Goal: Transaction & Acquisition: Purchase product/service

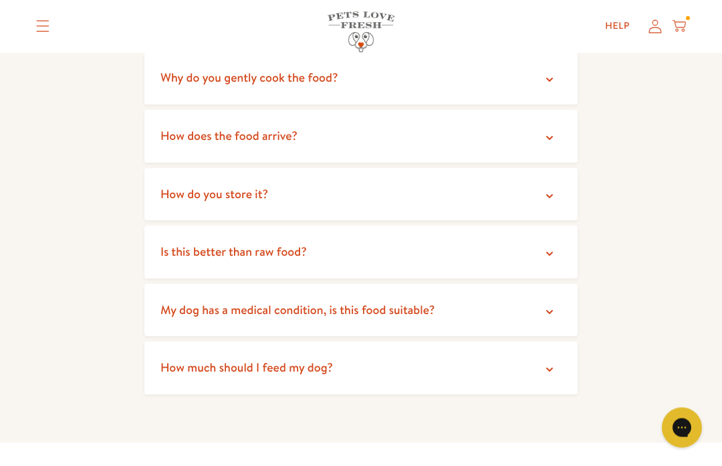
scroll to position [2501, 0]
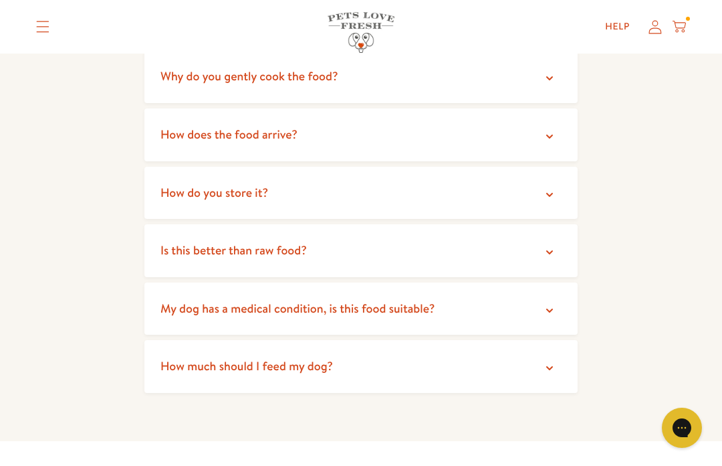
click at [187, 126] on span "How does the food arrive?" at bounding box center [229, 134] width 137 height 17
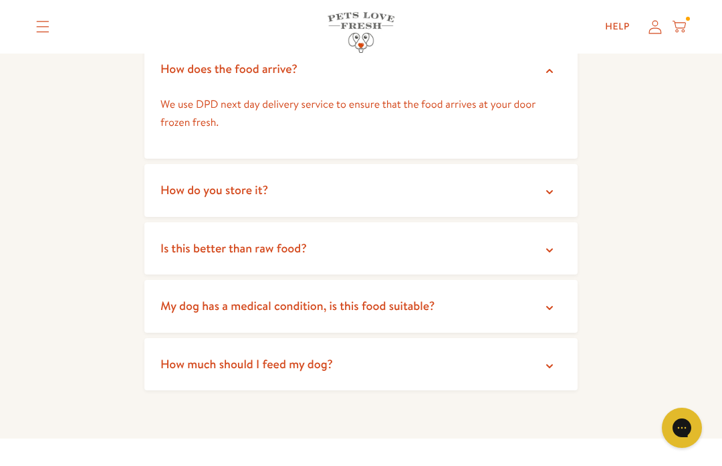
scroll to position [2584, 0]
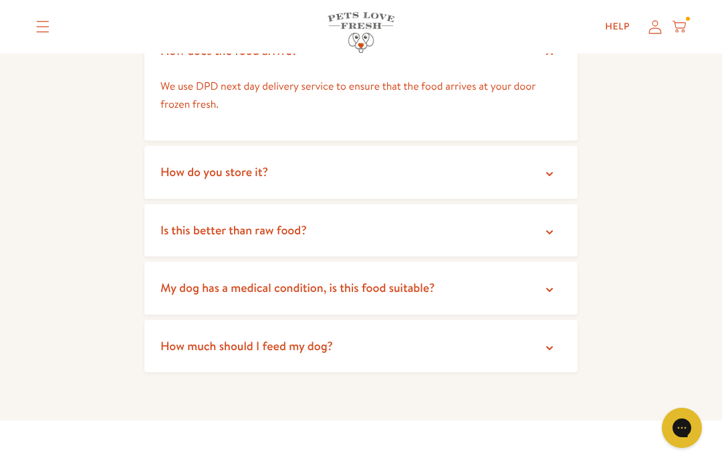
click at [171, 163] on span "How do you store it?" at bounding box center [215, 171] width 108 height 17
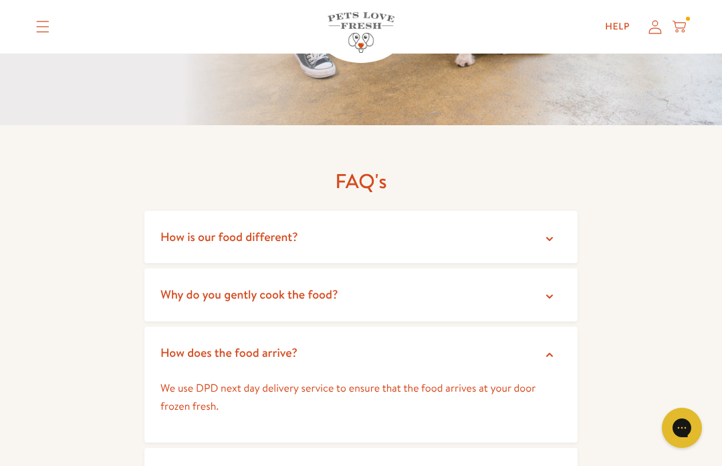
scroll to position [2282, 0]
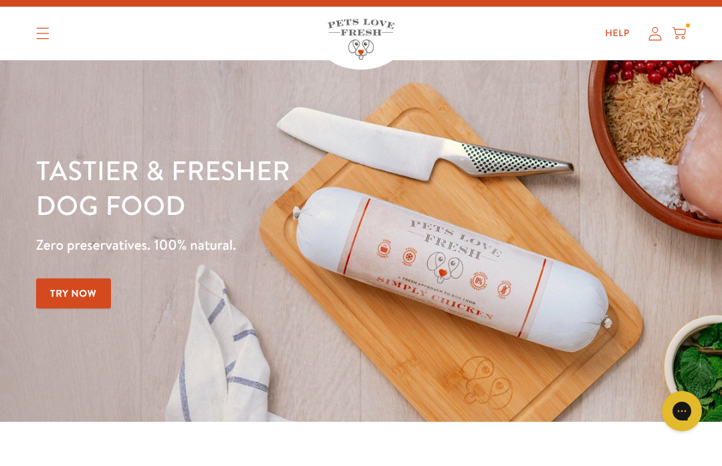
scroll to position [19, 0]
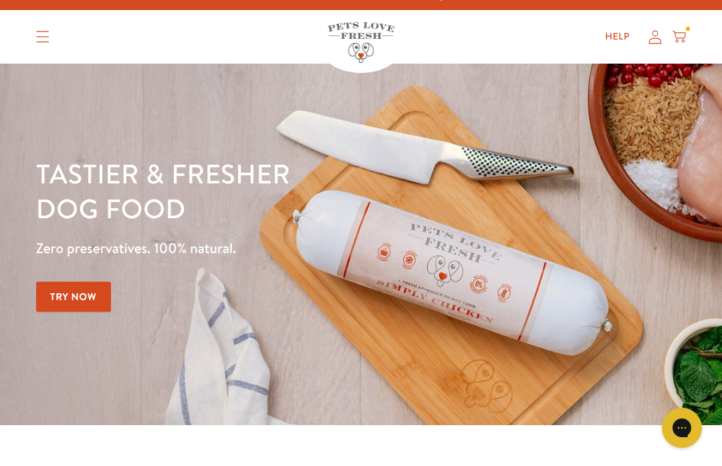
click at [685, 31] on icon at bounding box center [679, 36] width 13 height 15
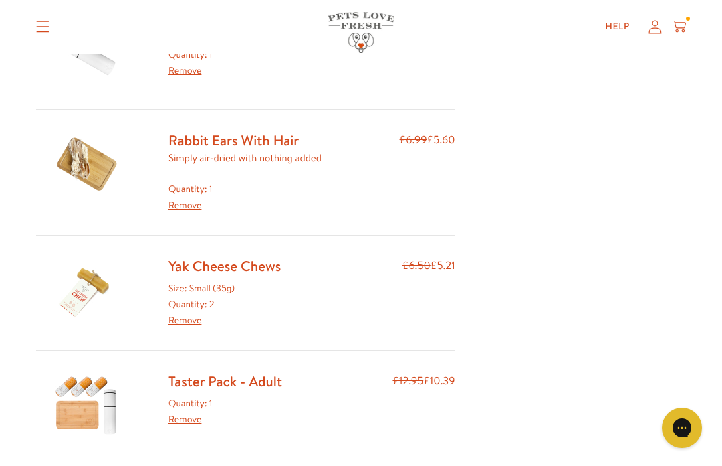
scroll to position [280, 0]
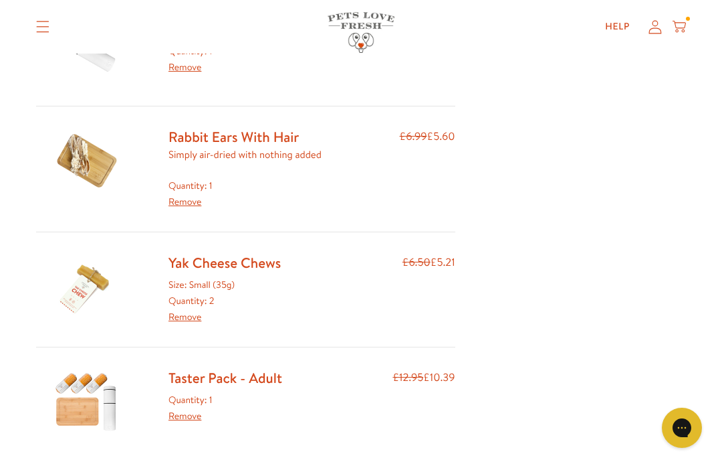
click at [182, 314] on link "Remove" at bounding box center [185, 316] width 33 height 13
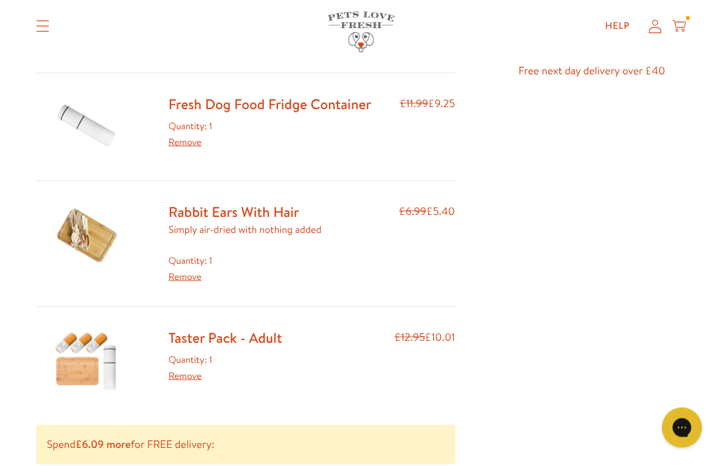
scroll to position [208, 0]
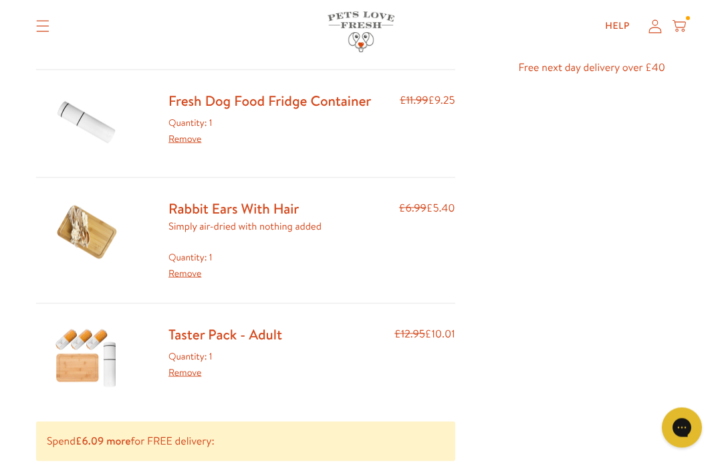
click at [193, 270] on link "Remove" at bounding box center [185, 272] width 33 height 13
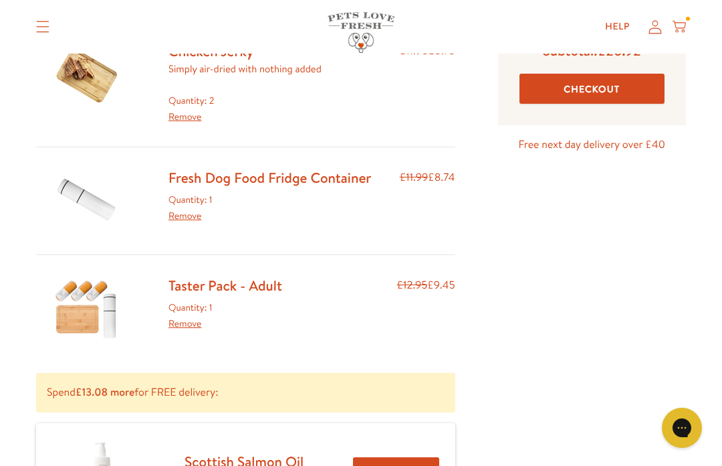
scroll to position [140, 0]
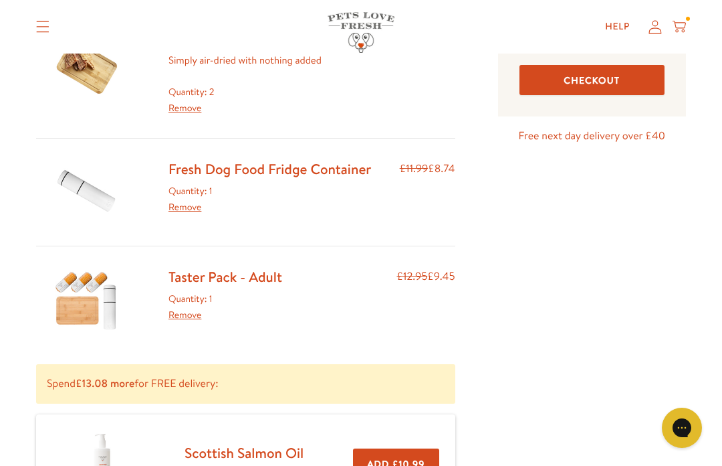
click at [188, 205] on link "Remove" at bounding box center [185, 206] width 33 height 13
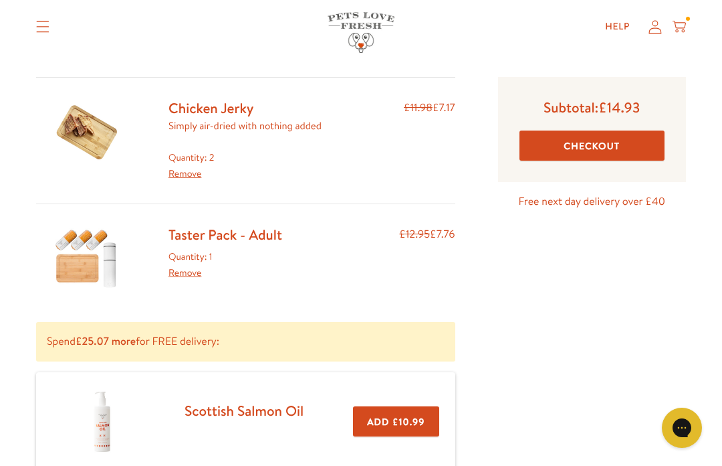
scroll to position [75, 0]
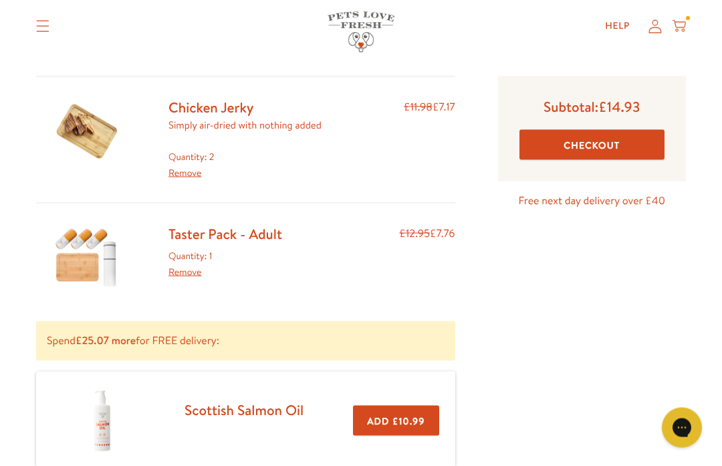
click at [194, 169] on link "Remove" at bounding box center [185, 172] width 33 height 13
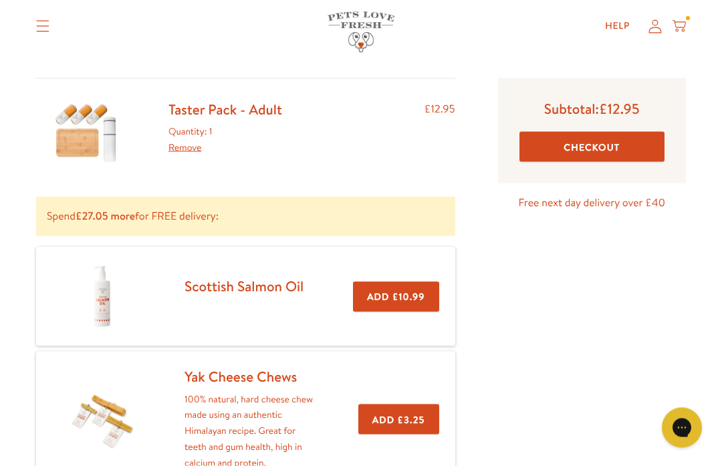
scroll to position [78, 0]
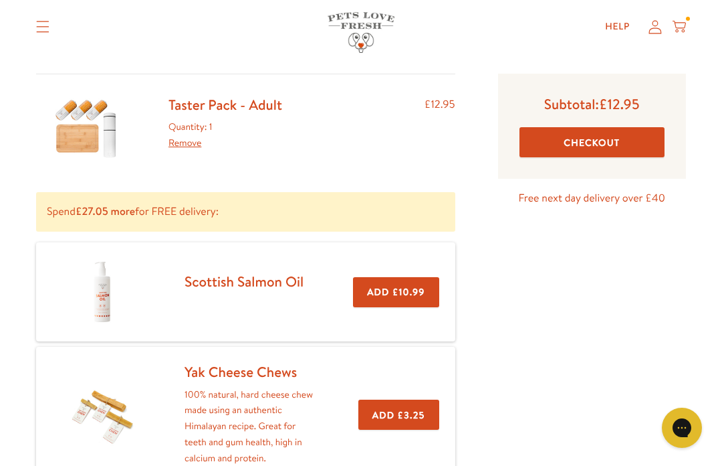
click at [607, 136] on button "Checkout" at bounding box center [592, 142] width 145 height 30
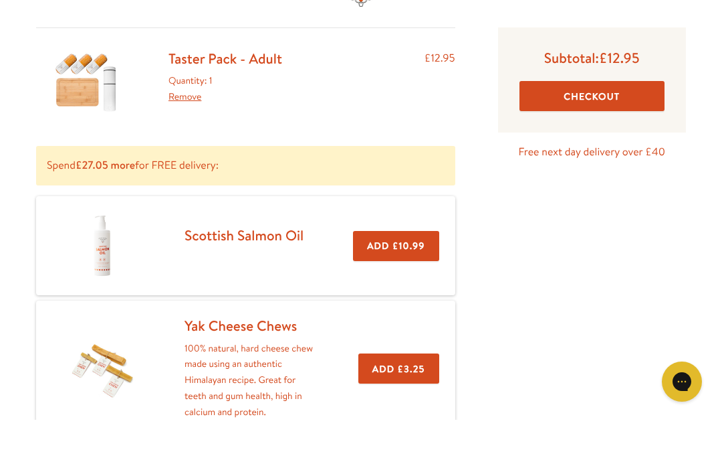
scroll to position [124, 0]
